Goal: Task Accomplishment & Management: Use online tool/utility

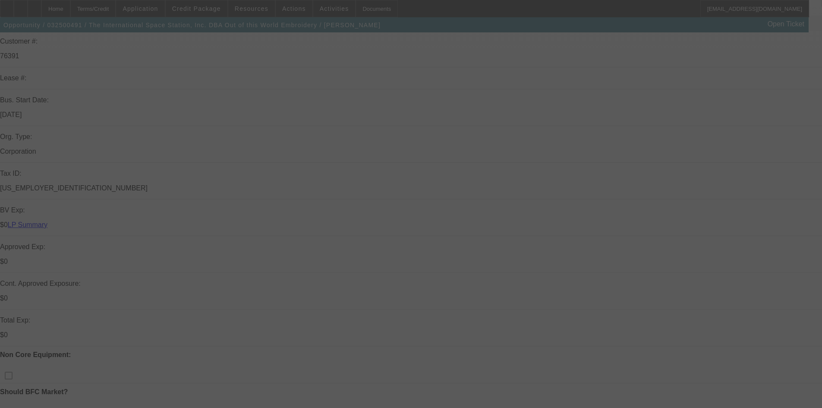
scroll to position [129, 0]
click at [24, 231] on div at bounding box center [411, 204] width 822 height 408
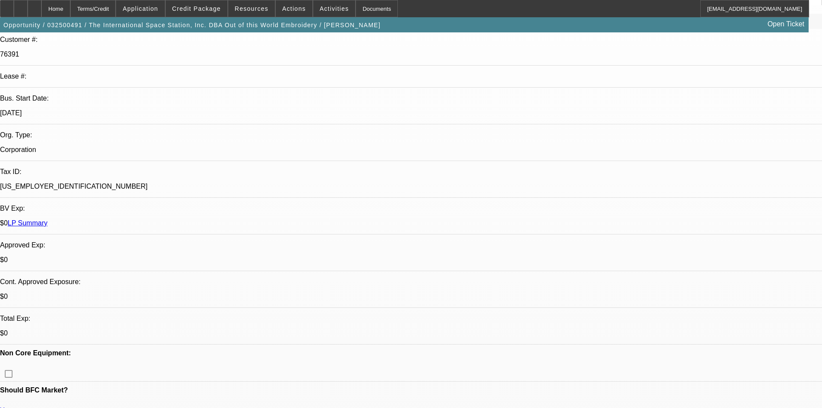
select select "0"
select select "6"
select select "0"
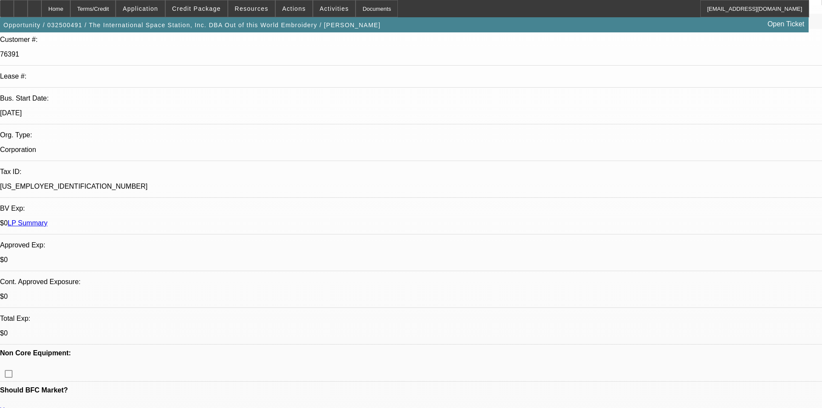
select select "0"
select select "6"
select select "0"
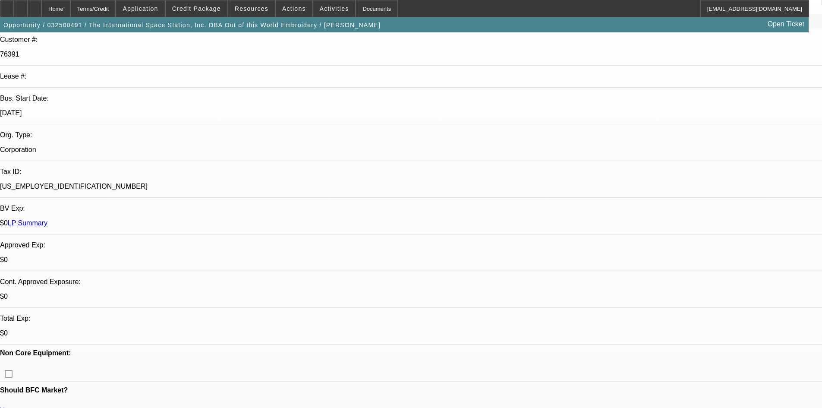
select select "2"
select select "0"
select select "6"
select select "0"
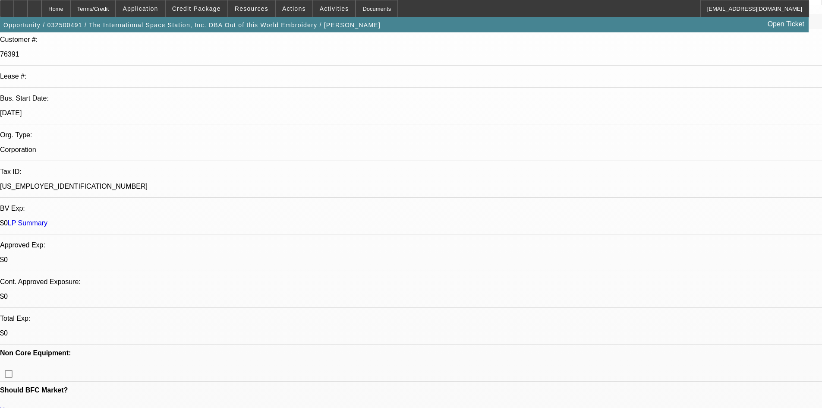
select select "2"
select select "0"
select select "6"
